Goal: Task Accomplishment & Management: Use online tool/utility

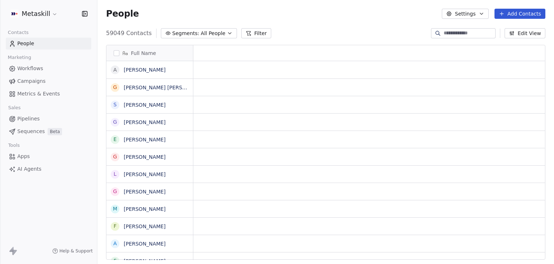
scroll to position [6, 6]
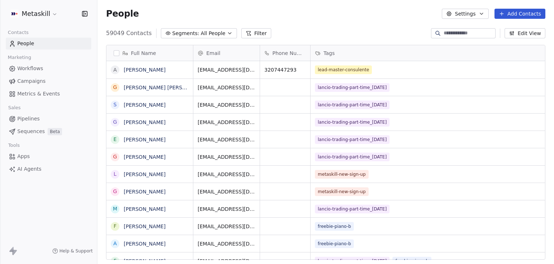
click at [29, 16] on html "Metaskill Contacts People Marketing Workflows Campaigns Metrics & Events Sales …" at bounding box center [277, 132] width 554 height 264
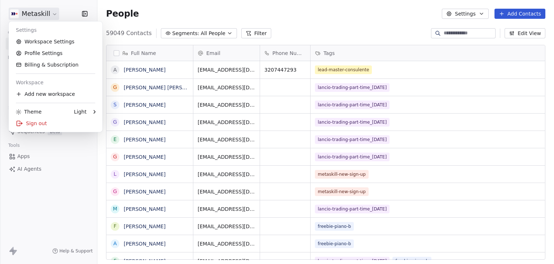
click at [146, 21] on html "Metaskill Contacts People Marketing Workflows Campaigns Metrics & Events Sales …" at bounding box center [277, 132] width 554 height 264
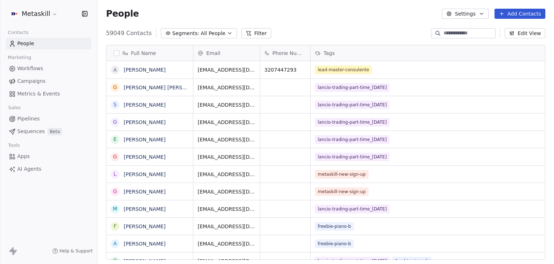
click at [26, 121] on span "Pipelines" at bounding box center [28, 119] width 22 height 8
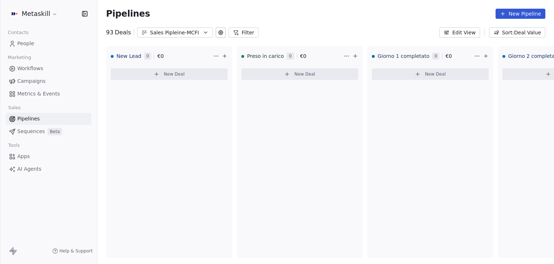
click at [196, 32] on div "Sales Pipleine-MCFI" at bounding box center [175, 33] width 50 height 8
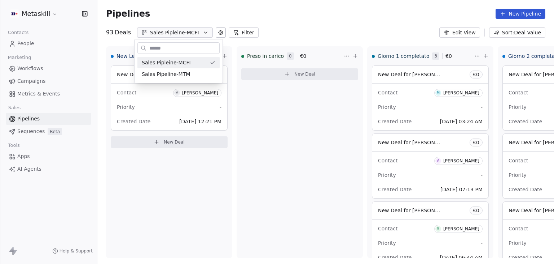
click at [308, 29] on html "Metaskill Contacts People Marketing Workflows Campaigns Metrics & Events Sales …" at bounding box center [277, 132] width 554 height 264
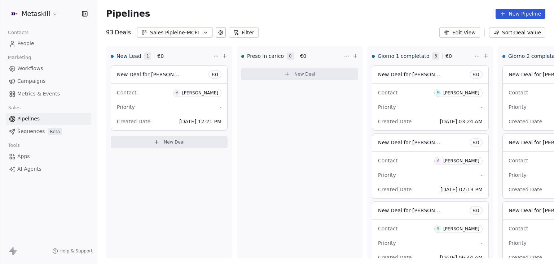
click at [240, 31] on button "Filter" at bounding box center [244, 32] width 30 height 10
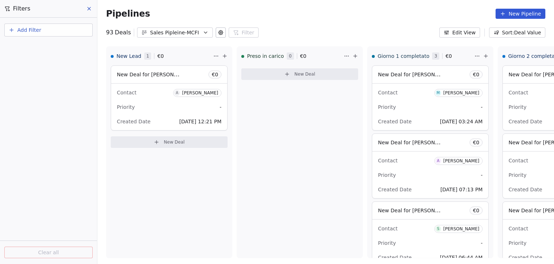
click at [11, 33] on button "Add Filter" at bounding box center [48, 29] width 88 height 13
click at [15, 43] on span "Deal properties" at bounding box center [31, 47] width 39 height 8
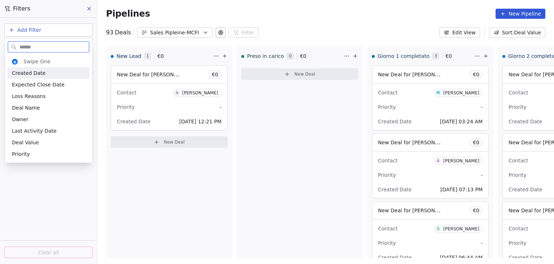
click at [26, 71] on span "Created Date" at bounding box center [29, 72] width 34 height 7
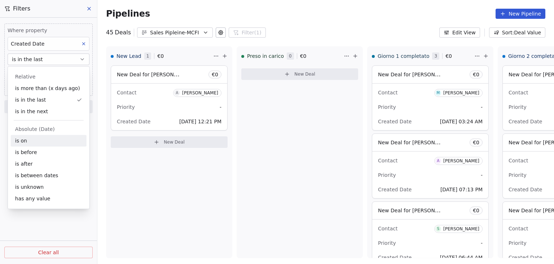
click at [44, 142] on div "is on" at bounding box center [49, 141] width 76 height 12
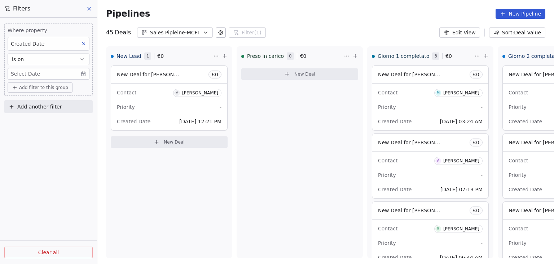
click at [40, 76] on body "Metaskill Contacts People Marketing Workflows Campaigns Metrics & Events Sales …" at bounding box center [277, 132] width 554 height 264
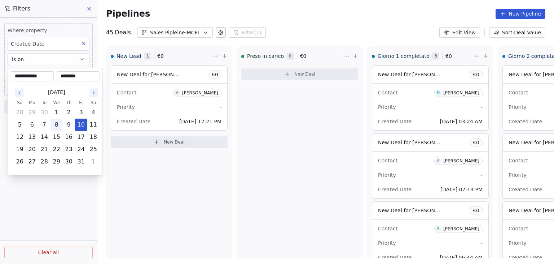
click at [58, 125] on button "8" at bounding box center [57, 125] width 12 height 12
type input "**********"
click at [53, 200] on html "Metaskill Contacts People Marketing Workflows Campaigns Metrics & Events Sales …" at bounding box center [277, 132] width 554 height 264
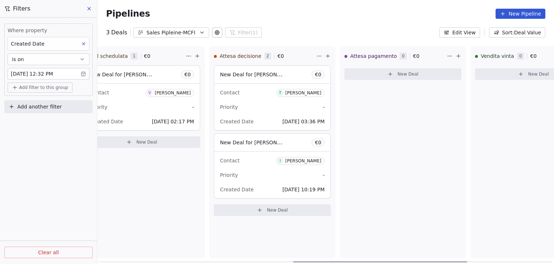
scroll to position [0, 732]
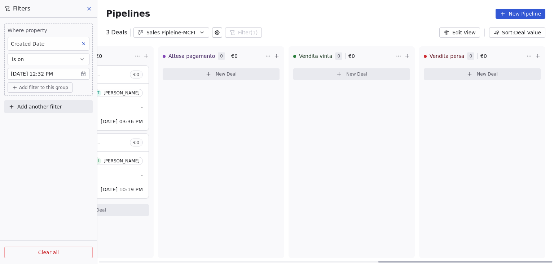
drag, startPoint x: 215, startPoint y: 260, endPoint x: 552, endPoint y: 259, distance: 336.8
click at [552, 261] on div at bounding box center [466, 261] width 174 height 1
click at [61, 62] on button "is on" at bounding box center [49, 59] width 82 height 12
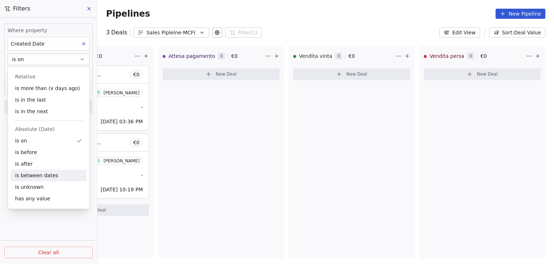
click at [35, 178] on div "is between dates" at bounding box center [49, 175] width 76 height 12
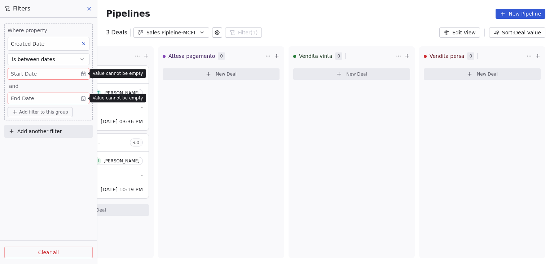
click at [47, 56] on span "is between dates" at bounding box center [33, 59] width 43 height 7
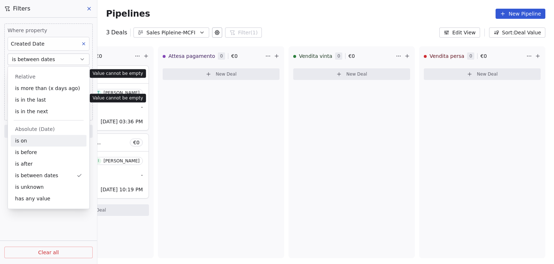
click at [28, 142] on div "is on" at bounding box center [49, 141] width 76 height 12
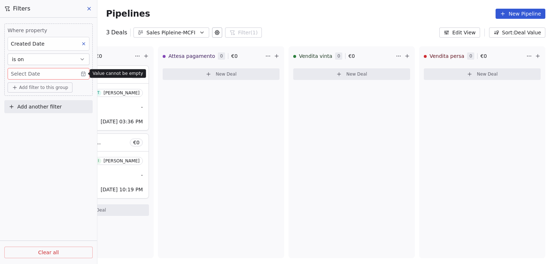
click at [30, 77] on body "Metaskill Contacts People Marketing Workflows Campaigns Metrics & Events Sales …" at bounding box center [277, 132] width 554 height 264
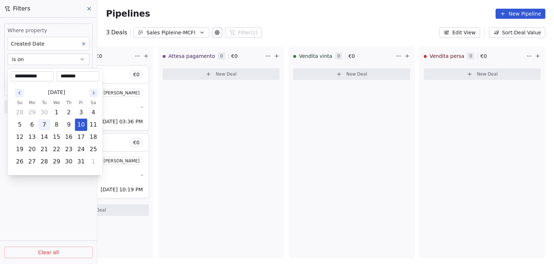
click at [46, 123] on button "7" at bounding box center [45, 125] width 12 height 12
type input "**********"
click at [46, 123] on button "7" at bounding box center [45, 125] width 12 height 12
click at [45, 199] on html "**********" at bounding box center [277, 132] width 554 height 264
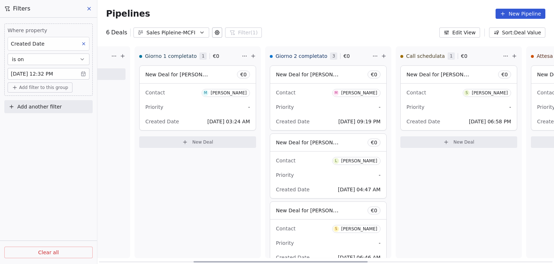
scroll to position [0, 261]
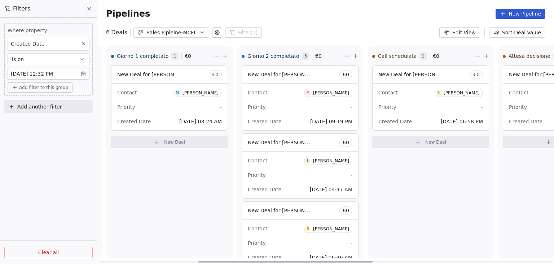
drag, startPoint x: 401, startPoint y: 260, endPoint x: 221, endPoint y: 270, distance: 180.5
click at [221, 262] on div at bounding box center [286, 261] width 174 height 1
click at [68, 74] on body "Metaskill Contacts People Marketing Workflows Campaigns Metrics & Events Sales …" at bounding box center [277, 132] width 554 height 264
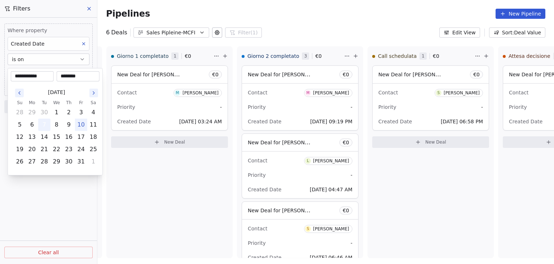
click at [48, 125] on button "7" at bounding box center [45, 125] width 12 height 12
click at [39, 201] on html "Metaskill Contacts People Marketing Workflows Campaigns Metrics & Events Sales …" at bounding box center [277, 132] width 554 height 264
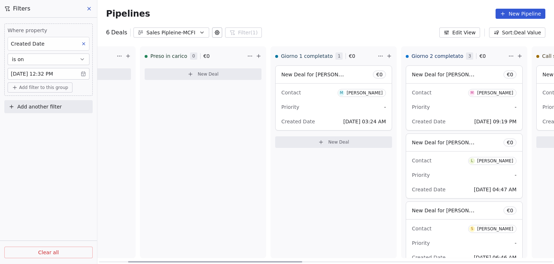
scroll to position [0, 150]
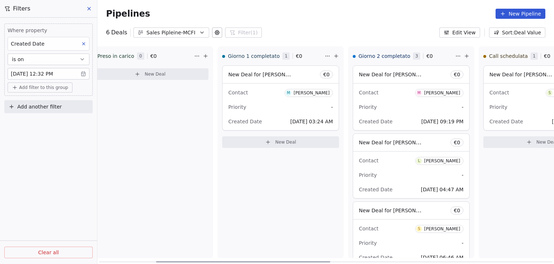
drag, startPoint x: 354, startPoint y: 260, endPoint x: 312, endPoint y: 253, distance: 42.7
click at [312, 261] on div at bounding box center [243, 261] width 174 height 1
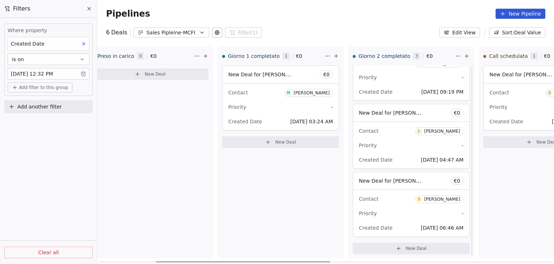
scroll to position [32, 0]
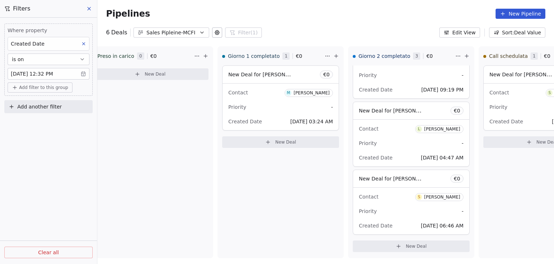
click at [55, 62] on button "is on" at bounding box center [49, 59] width 82 height 12
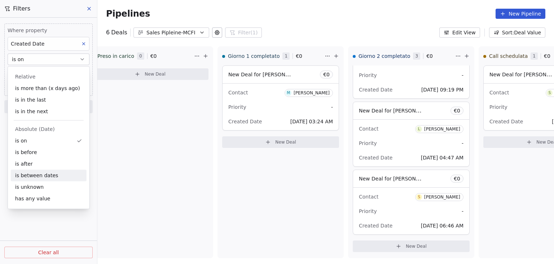
click at [37, 174] on div "is between dates" at bounding box center [49, 175] width 76 height 12
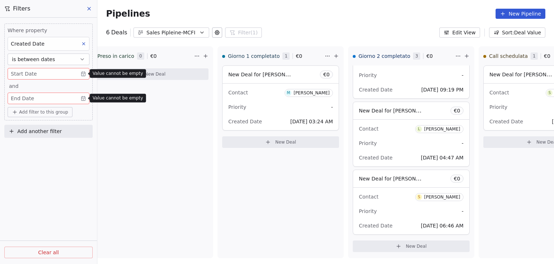
click at [32, 75] on body "Metaskill Contacts People Marketing Workflows Campaigns Metrics & Events Sales …" at bounding box center [277, 132] width 554 height 264
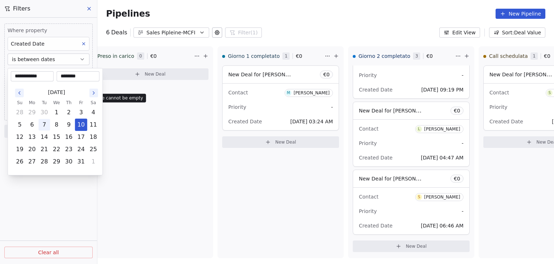
click at [43, 125] on button "7" at bounding box center [45, 125] width 12 height 12
type input "**********"
click at [124, 89] on html "Metaskill Contacts People Marketing Workflows Campaigns Metrics & Events Sales …" at bounding box center [277, 132] width 554 height 264
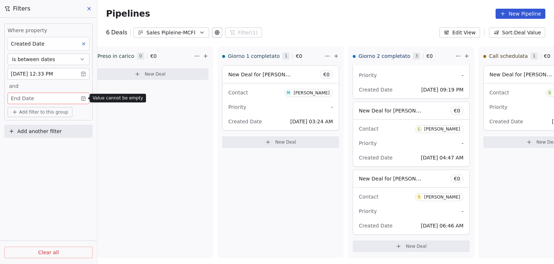
click at [32, 101] on body "Metaskill Contacts People Marketing Workflows Campaigns Metrics & Events Sales …" at bounding box center [277, 132] width 554 height 264
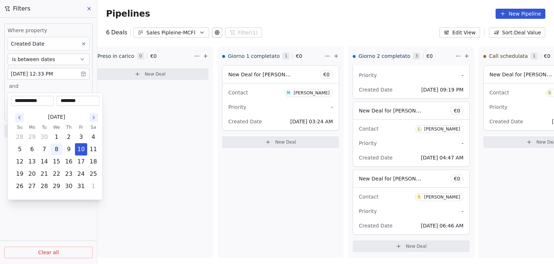
click at [57, 150] on button "8" at bounding box center [57, 149] width 12 height 12
type input "**********"
click at [194, 171] on html "Metaskill Contacts People Marketing Workflows Campaigns Metrics & Events Sales …" at bounding box center [277, 132] width 554 height 264
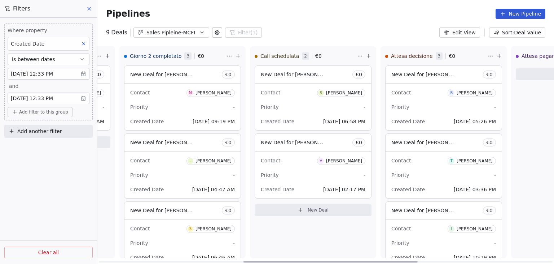
scroll to position [0, 355]
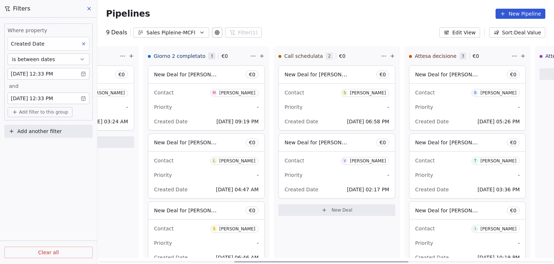
drag, startPoint x: 225, startPoint y: 260, endPoint x: 303, endPoint y: 258, distance: 78.4
click at [303, 261] on div at bounding box center [321, 261] width 174 height 1
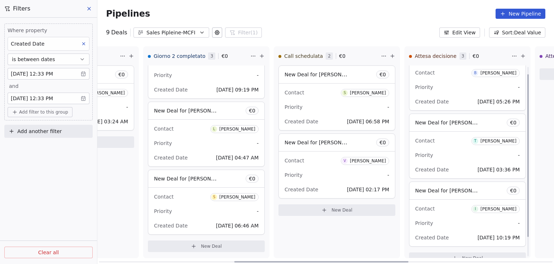
scroll to position [0, 0]
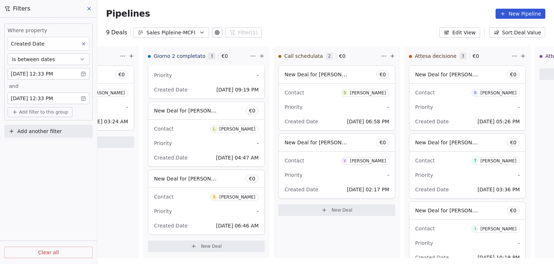
click at [52, 58] on button "is between dates" at bounding box center [49, 59] width 82 height 12
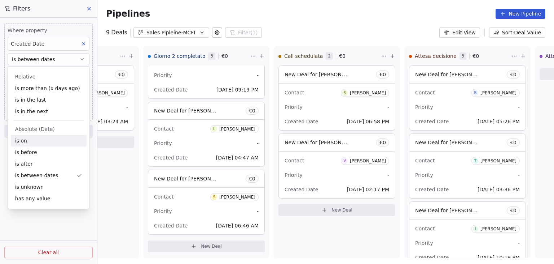
click at [37, 138] on div "is on" at bounding box center [49, 141] width 76 height 12
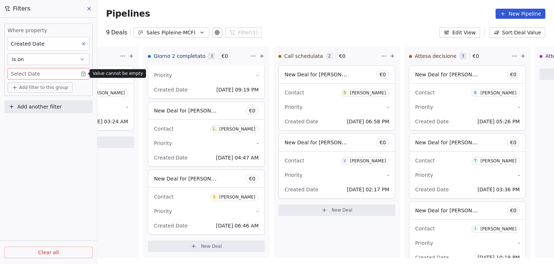
click at [38, 74] on body "Metaskill Contacts People Marketing Workflows Campaigns Metrics & Events Sales …" at bounding box center [277, 132] width 554 height 264
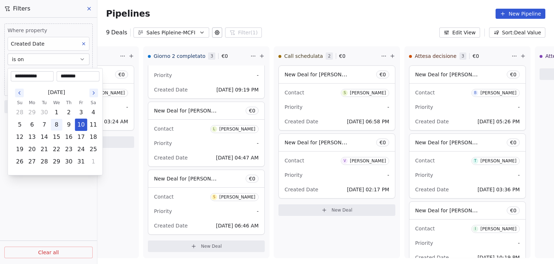
click at [58, 121] on button "8" at bounding box center [57, 125] width 12 height 12
type input "**********"
click at [56, 171] on div "[DATE] Su Mo Tu We Th Fr Sa 28 29 30 1 2 3 4 5 6 7 8 9 10 11 12 13 14 15 16 17 …" at bounding box center [55, 126] width 89 height 91
click at [56, 184] on html "Metaskill Contacts People Marketing Workflows Campaigns Metrics & Events Sales …" at bounding box center [277, 132] width 554 height 264
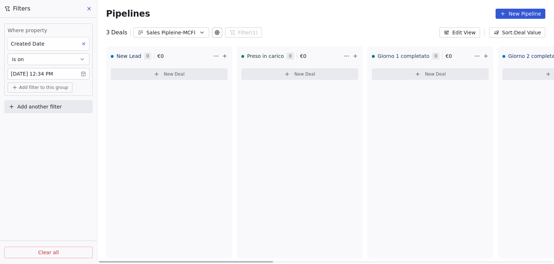
drag, startPoint x: 383, startPoint y: 260, endPoint x: 227, endPoint y: 260, distance: 155.9
click at [227, 261] on div at bounding box center [186, 261] width 174 height 1
click at [71, 75] on body "Metaskill Contacts People Marketing Workflows Campaigns Metrics & Events Sales …" at bounding box center [277, 132] width 554 height 264
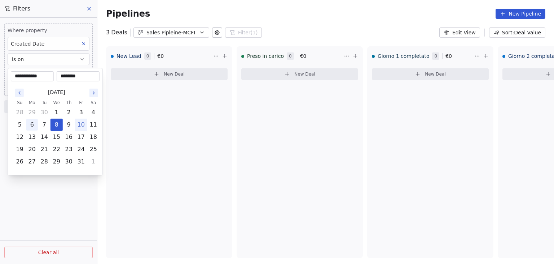
click at [36, 125] on button "6" at bounding box center [32, 125] width 12 height 12
type input "**********"
click at [39, 208] on html "**********" at bounding box center [277, 132] width 554 height 264
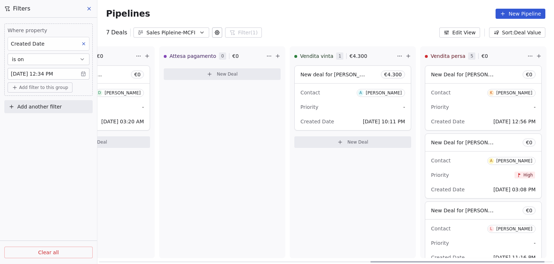
scroll to position [0, 732]
drag, startPoint x: 249, startPoint y: 261, endPoint x: 541, endPoint y: 261, distance: 292.4
click at [541, 261] on div at bounding box center [466, 261] width 174 height 1
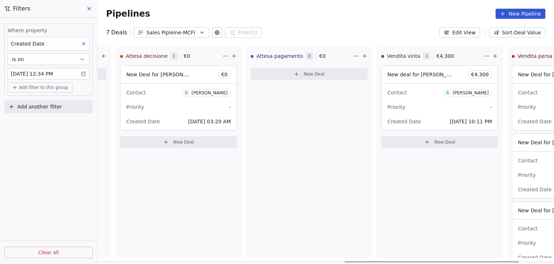
scroll to position [0, 645]
drag, startPoint x: 440, startPoint y: 260, endPoint x: 407, endPoint y: 250, distance: 34.4
click at [407, 261] on div at bounding box center [432, 261] width 174 height 1
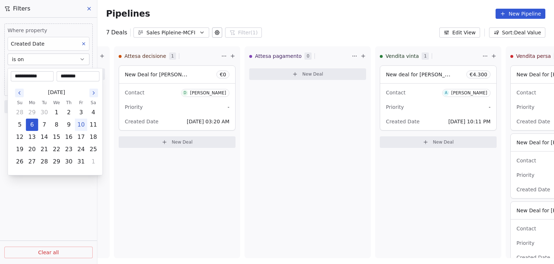
click at [52, 73] on body "Metaskill Contacts People Marketing Workflows Campaigns Metrics & Events Sales …" at bounding box center [277, 132] width 554 height 264
click at [17, 123] on button "5" at bounding box center [20, 125] width 12 height 12
type input "**********"
click at [82, 213] on html "Metaskill Contacts People Marketing Workflows Campaigns Metrics & Events Sales …" at bounding box center [277, 132] width 554 height 264
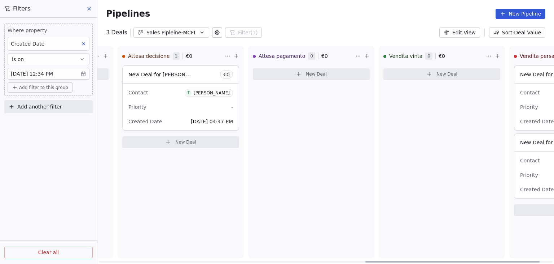
scroll to position [0, 732]
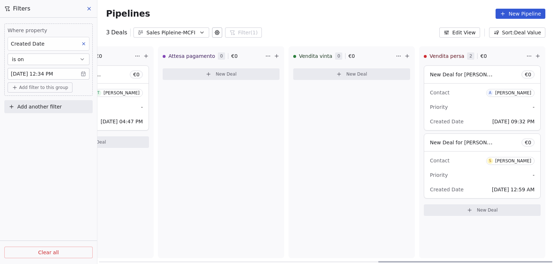
drag, startPoint x: 358, startPoint y: 260, endPoint x: 461, endPoint y: 256, distance: 102.6
click at [461, 261] on div at bounding box center [466, 261] width 174 height 1
drag, startPoint x: 400, startPoint y: 261, endPoint x: 424, endPoint y: 259, distance: 23.9
click at [424, 261] on div at bounding box center [466, 261] width 174 height 1
click at [60, 61] on button "is on" at bounding box center [49, 59] width 82 height 12
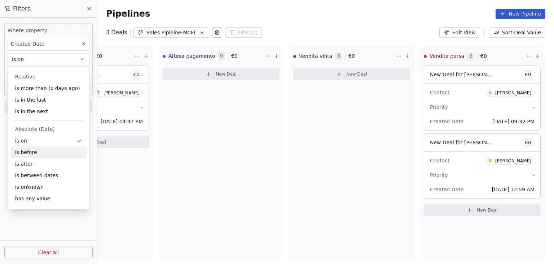
click at [42, 152] on div "is before" at bounding box center [49, 152] width 76 height 12
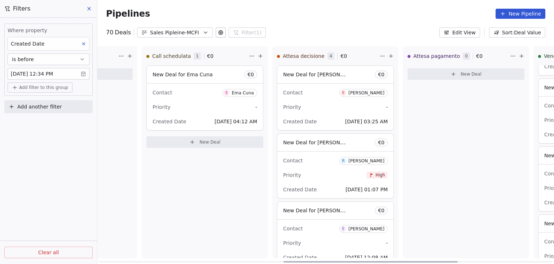
scroll to position [0, 488]
drag, startPoint x: 499, startPoint y: 261, endPoint x: 406, endPoint y: 257, distance: 93.2
click at [406, 261] on div at bounding box center [372, 261] width 174 height 1
click at [55, 73] on body "Metaskill Contacts People Marketing Workflows Campaigns Metrics & Events Sales …" at bounding box center [277, 132] width 554 height 264
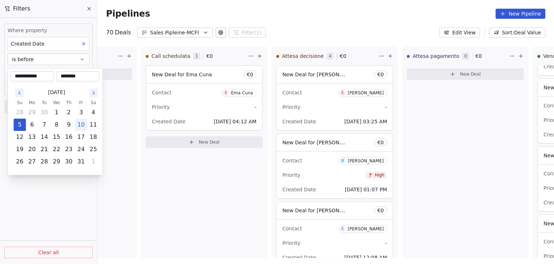
click at [50, 57] on html "Metaskill Contacts People Marketing Workflows Campaigns Metrics & Events Sales …" at bounding box center [277, 132] width 554 height 264
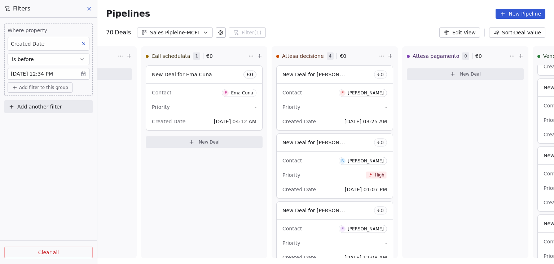
click at [50, 57] on button "is before" at bounding box center [49, 59] width 82 height 12
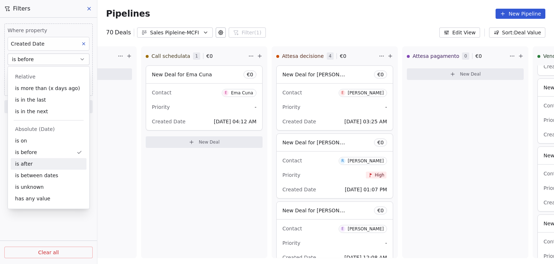
click at [30, 161] on div "is after" at bounding box center [49, 164] width 76 height 12
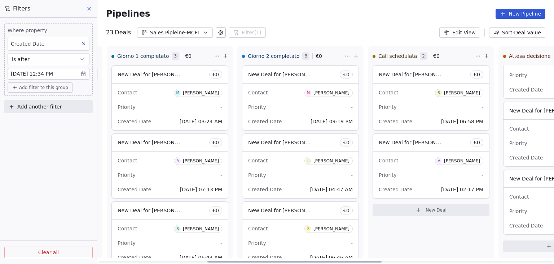
scroll to position [0, 214]
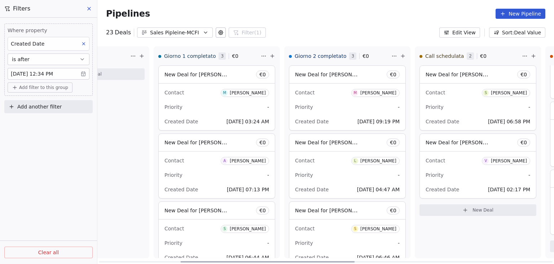
drag, startPoint x: 407, startPoint y: 262, endPoint x: 303, endPoint y: 262, distance: 104.7
click at [303, 262] on div at bounding box center [267, 261] width 174 height 1
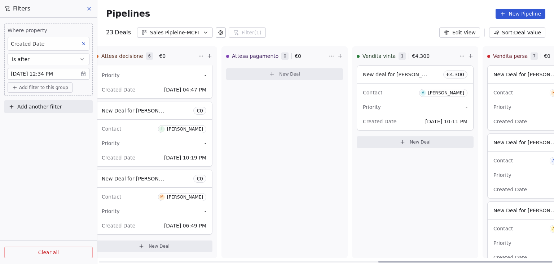
scroll to position [0, 732]
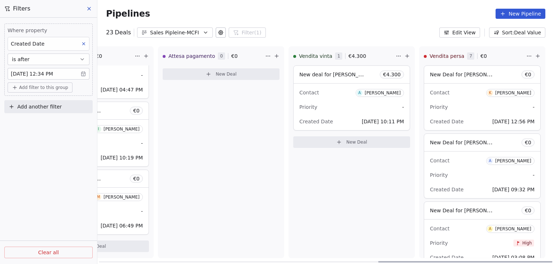
drag, startPoint x: 239, startPoint y: 261, endPoint x: 481, endPoint y: 258, distance: 241.5
click at [481, 261] on div at bounding box center [466, 261] width 174 height 1
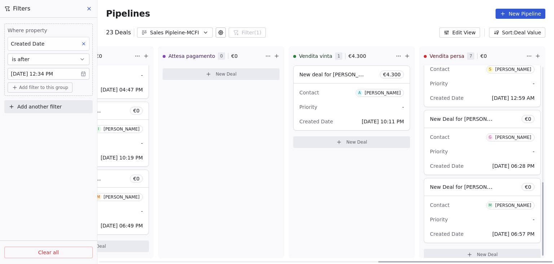
scroll to position [303, 0]
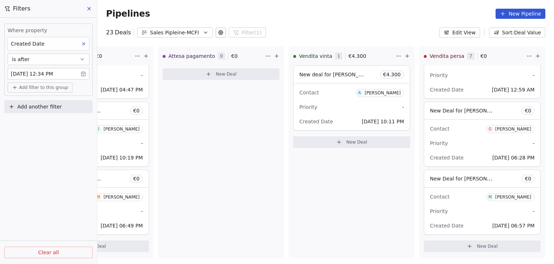
click at [42, 61] on button "is after" at bounding box center [49, 59] width 82 height 12
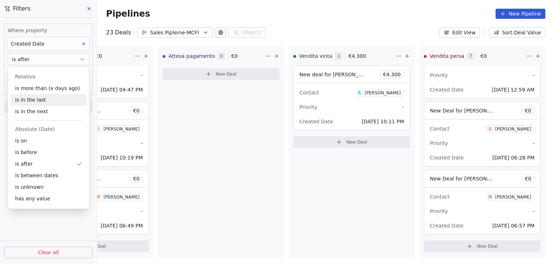
click at [43, 101] on div "is in the last" at bounding box center [49, 100] width 76 height 12
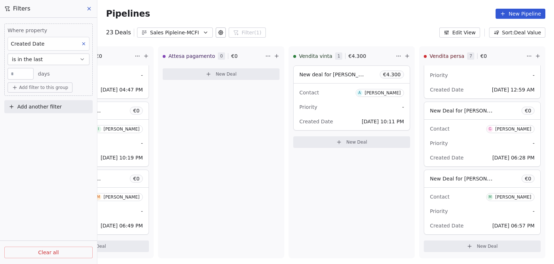
click at [23, 73] on input "number" at bounding box center [20, 73] width 22 height 5
type input "*"
click at [39, 157] on div "Where property Created Date is in the last * days Add filter to this group Add …" at bounding box center [48, 141] width 97 height 246
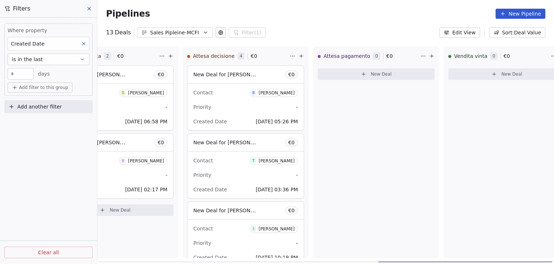
scroll to position [0, 519]
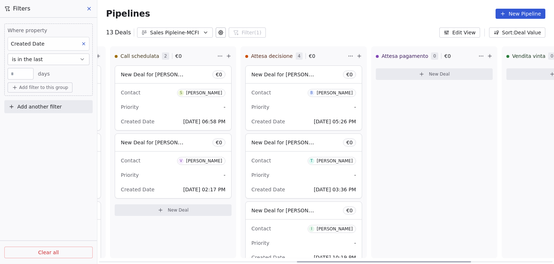
drag, startPoint x: 412, startPoint y: 259, endPoint x: 331, endPoint y: 260, distance: 81.2
click at [331, 261] on div at bounding box center [384, 261] width 174 height 1
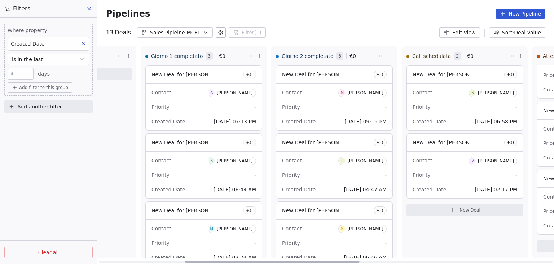
scroll to position [0, 226]
drag, startPoint x: 365, startPoint y: 261, endPoint x: 254, endPoint y: 255, distance: 111.7
click at [254, 261] on div at bounding box center [273, 261] width 174 height 1
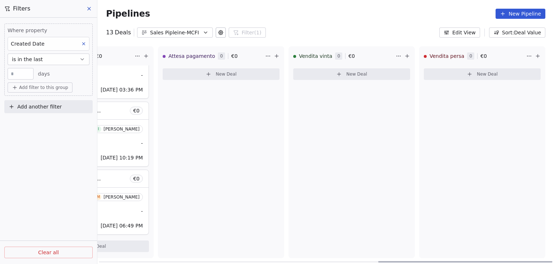
scroll to position [0, 0]
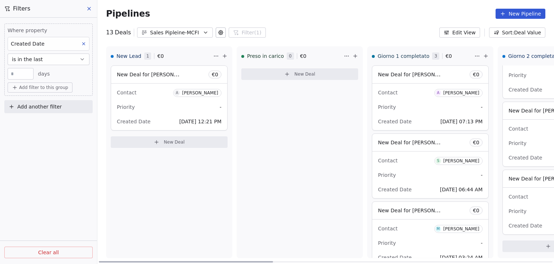
drag, startPoint x: 277, startPoint y: 262, endPoint x: 118, endPoint y: 233, distance: 160.8
click at [118, 261] on div at bounding box center [186, 261] width 174 height 1
click at [36, 58] on span "is in the last" at bounding box center [27, 59] width 31 height 7
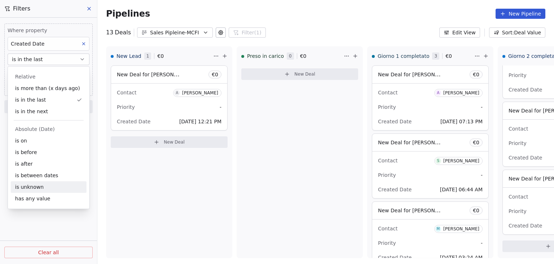
click at [32, 187] on div "is unknown" at bounding box center [49, 187] width 76 height 12
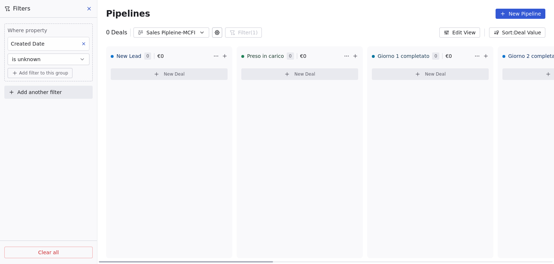
drag, startPoint x: 260, startPoint y: 261, endPoint x: 25, endPoint y: 224, distance: 237.9
click at [99, 261] on div at bounding box center [186, 261] width 174 height 1
click at [53, 59] on button "is unknown" at bounding box center [49, 59] width 82 height 12
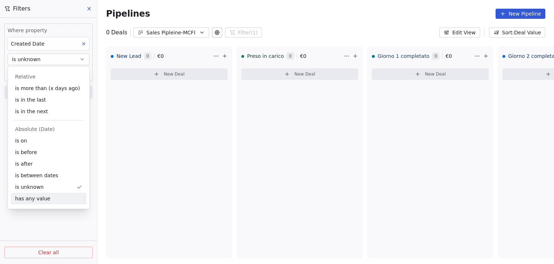
click at [31, 200] on div "has any value" at bounding box center [49, 198] width 76 height 12
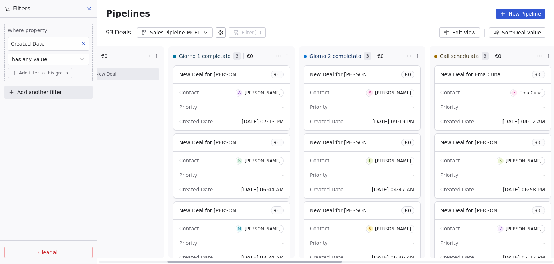
scroll to position [0, 225]
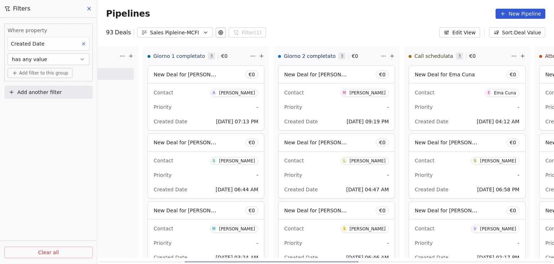
drag, startPoint x: 209, startPoint y: 260, endPoint x: 295, endPoint y: 262, distance: 85.9
click at [295, 262] on div at bounding box center [272, 261] width 174 height 1
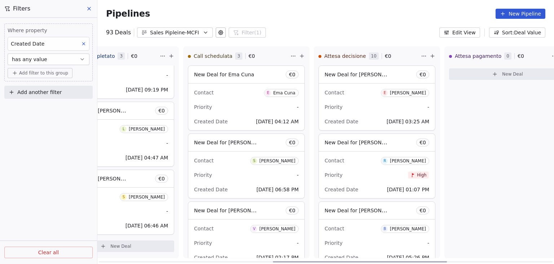
scroll to position [0, 458]
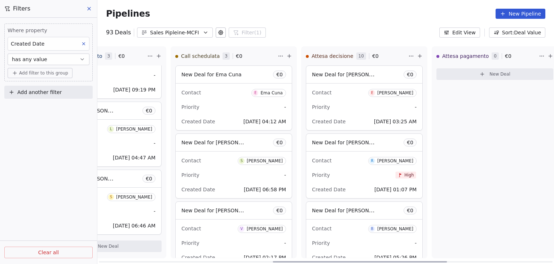
drag, startPoint x: 312, startPoint y: 261, endPoint x: 401, endPoint y: 262, distance: 89.5
click at [401, 262] on div at bounding box center [360, 261] width 174 height 1
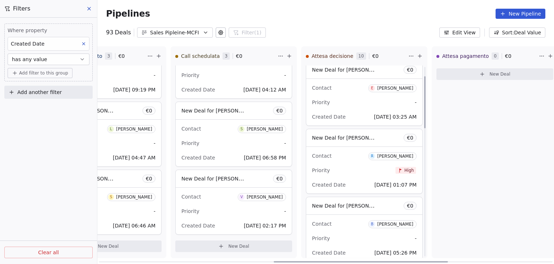
scroll to position [0, 0]
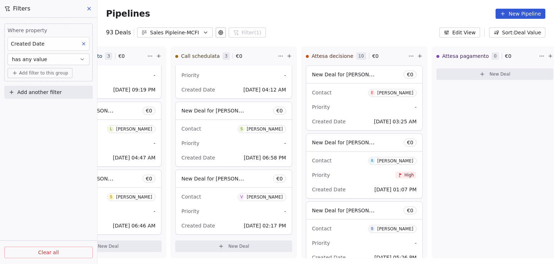
click at [89, 10] on icon at bounding box center [89, 9] width 6 height 6
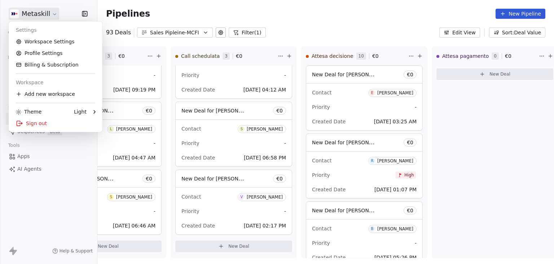
click at [43, 11] on html "Metaskill Contacts People Marketing Workflows Campaigns Metrics & Events Sales …" at bounding box center [277, 132] width 554 height 264
click at [40, 123] on div "Sign out" at bounding box center [56, 123] width 88 height 12
